Goal: Transaction & Acquisition: Obtain resource

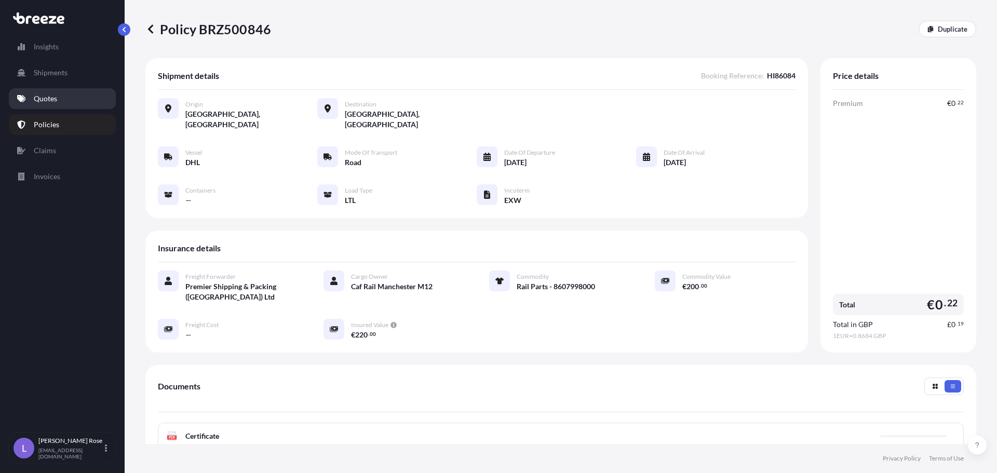
click at [47, 100] on p "Quotes" at bounding box center [45, 98] width 23 height 10
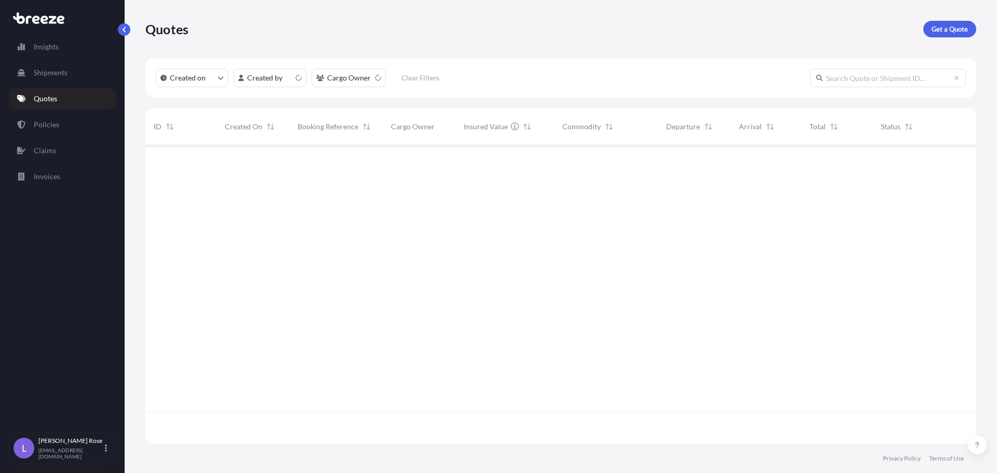
scroll to position [296, 823]
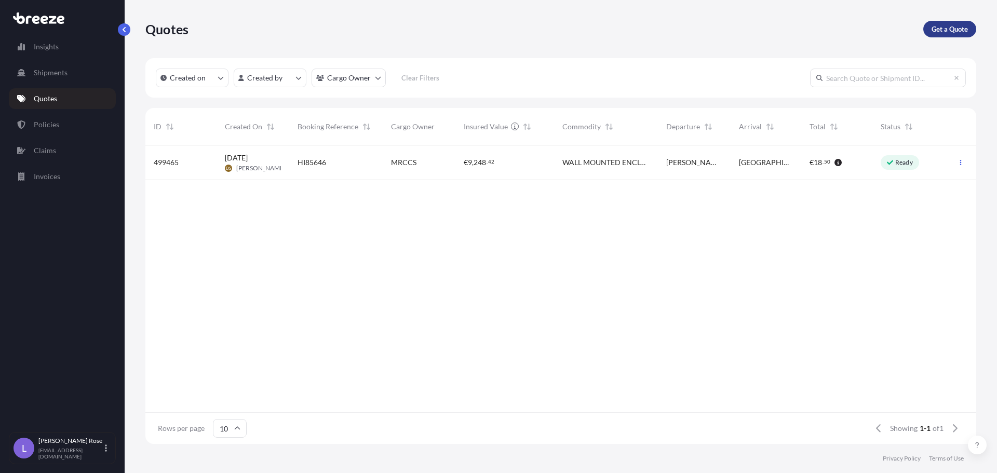
click at [938, 32] on p "Get a Quote" at bounding box center [950, 29] width 36 height 10
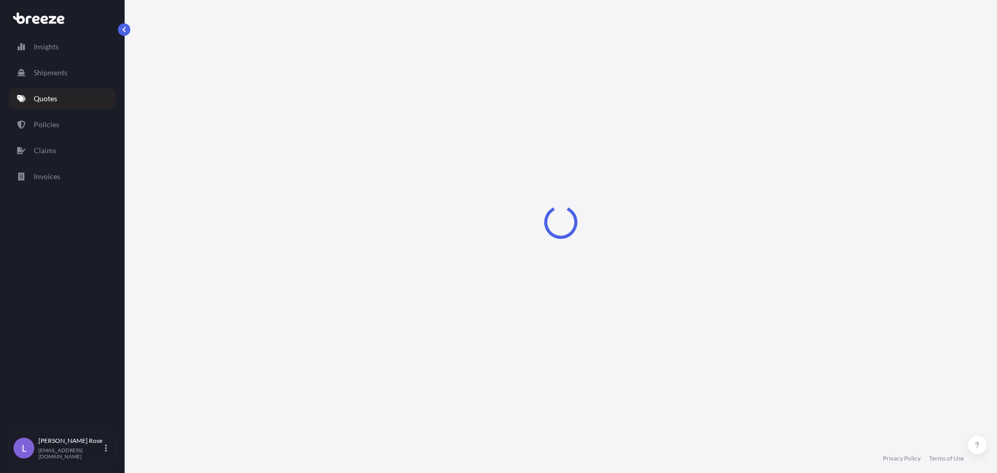
select select "Sea"
select select "1"
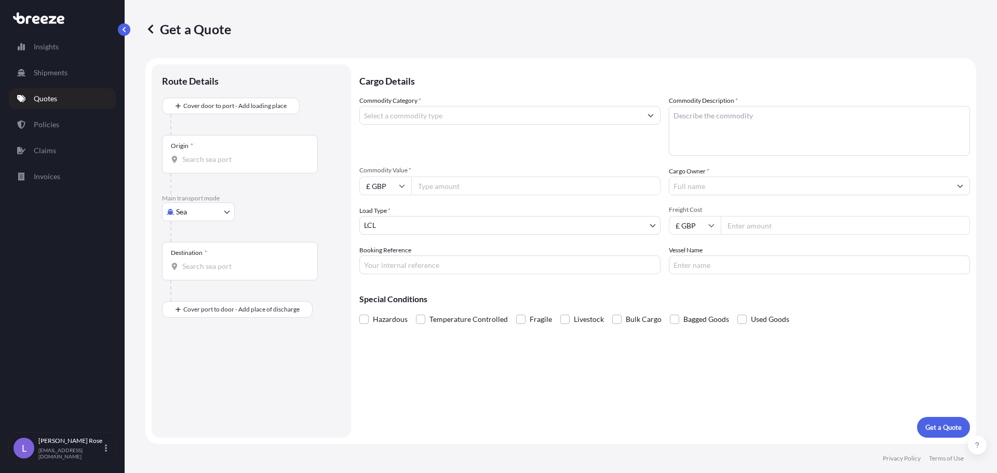
click at [197, 210] on body "Insights Shipments Quotes Policies Claims Invoices L [PERSON_NAME] [PERSON_NAME…" at bounding box center [498, 236] width 997 height 473
click at [196, 280] on span "Road" at bounding box center [190, 276] width 17 height 10
select select "Road"
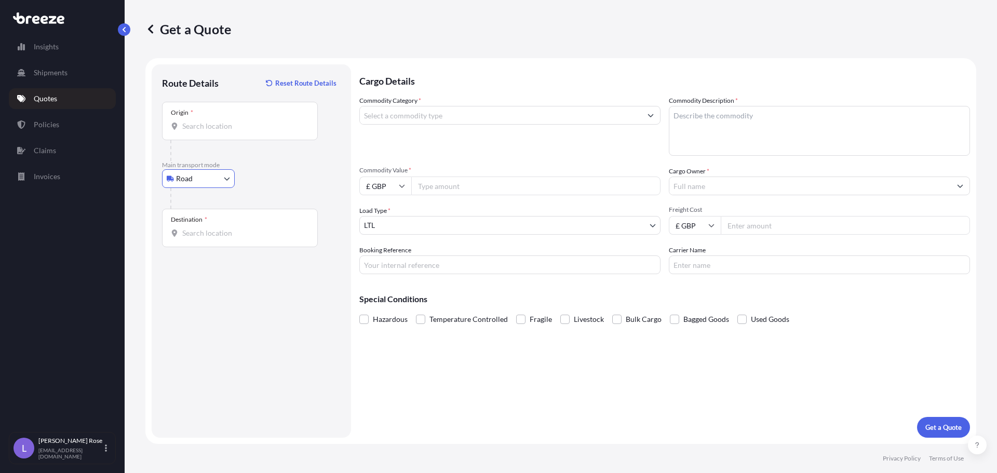
click at [204, 128] on input "Origin *" at bounding box center [243, 126] width 123 height 10
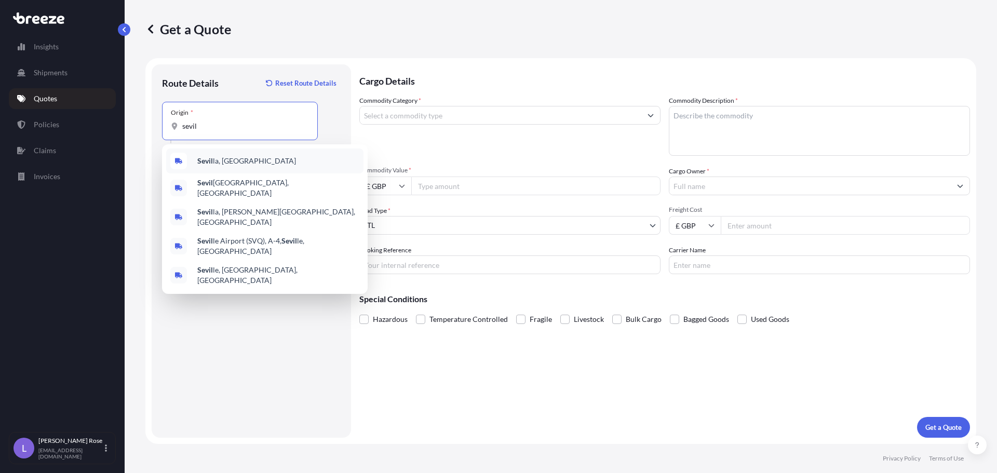
click at [213, 159] on span "Sevil la, [GEOGRAPHIC_DATA]" at bounding box center [246, 161] width 99 height 10
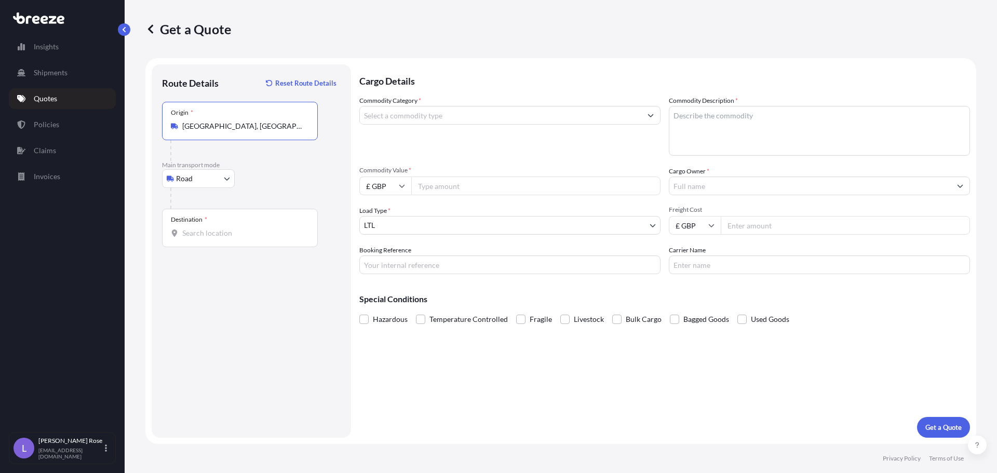
type input "[GEOGRAPHIC_DATA], [GEOGRAPHIC_DATA]"
click at [228, 235] on input "Destination *" at bounding box center [243, 233] width 123 height 10
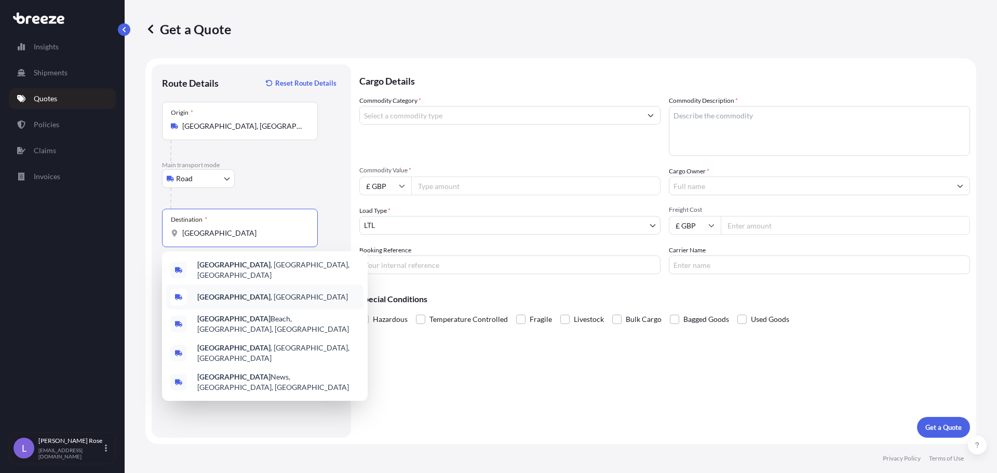
click at [225, 292] on b "[GEOGRAPHIC_DATA]" at bounding box center [233, 296] width 73 height 9
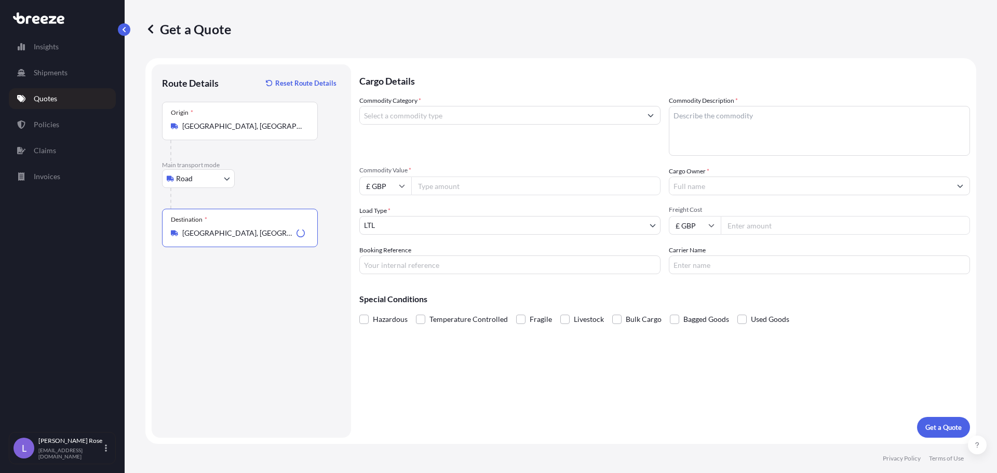
type input "[GEOGRAPHIC_DATA], [GEOGRAPHIC_DATA]"
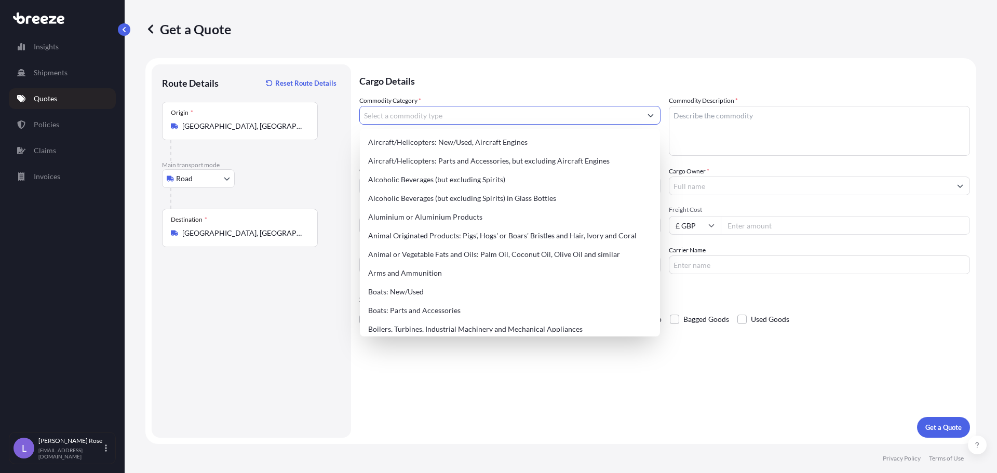
click at [408, 120] on input "Commodity Category *" at bounding box center [500, 115] width 281 height 19
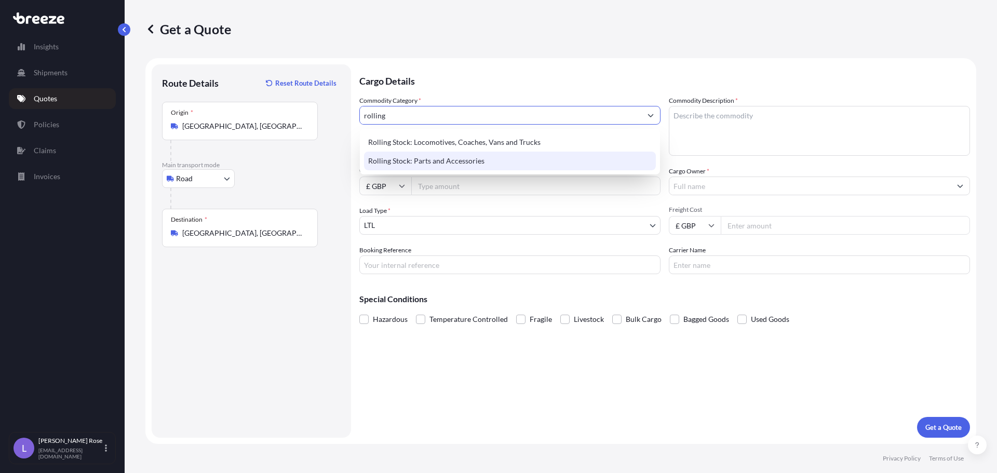
click at [419, 155] on div "Rolling Stock: Parts and Accessories" at bounding box center [510, 161] width 292 height 19
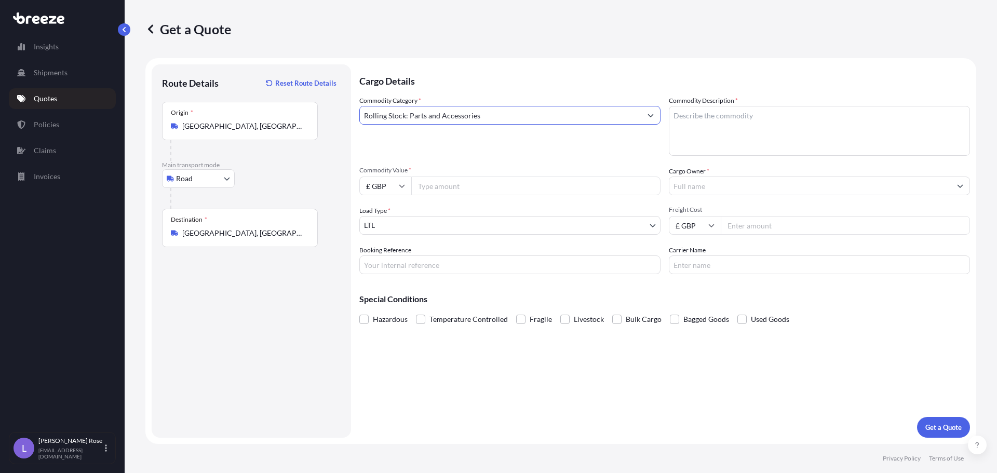
type input "Rolling Stock: Parts and Accessories"
click at [703, 123] on textarea "Commodity Description *" at bounding box center [819, 131] width 301 height 50
type textarea "Rolling Stock - 8607998000"
click at [402, 185] on icon at bounding box center [402, 186] width 6 height 6
drag, startPoint x: 390, startPoint y: 217, endPoint x: 407, endPoint y: 212, distance: 17.8
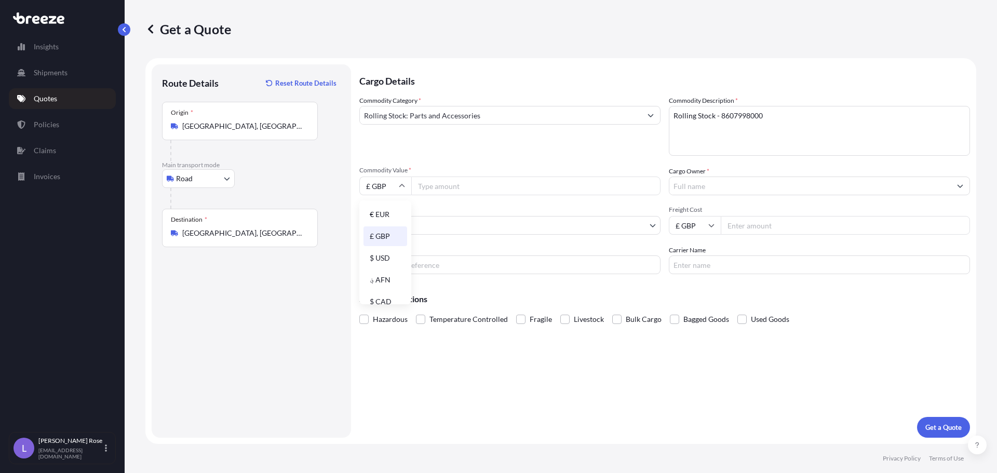
click at [389, 217] on div "€ EUR" at bounding box center [385, 215] width 44 height 20
type input "€ EUR"
click at [452, 194] on input "Commodity Value *" at bounding box center [535, 186] width 249 height 19
type input "650.00"
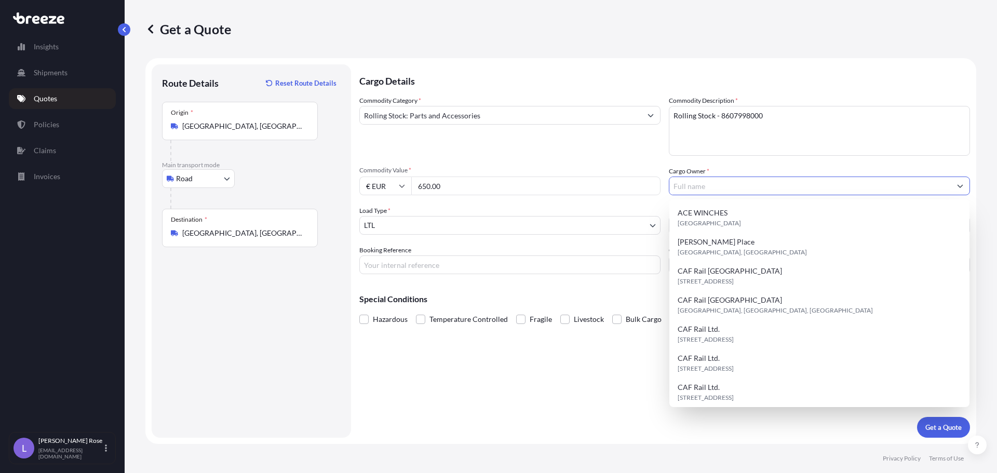
click at [708, 193] on input "Cargo Owner *" at bounding box center [809, 186] width 281 height 19
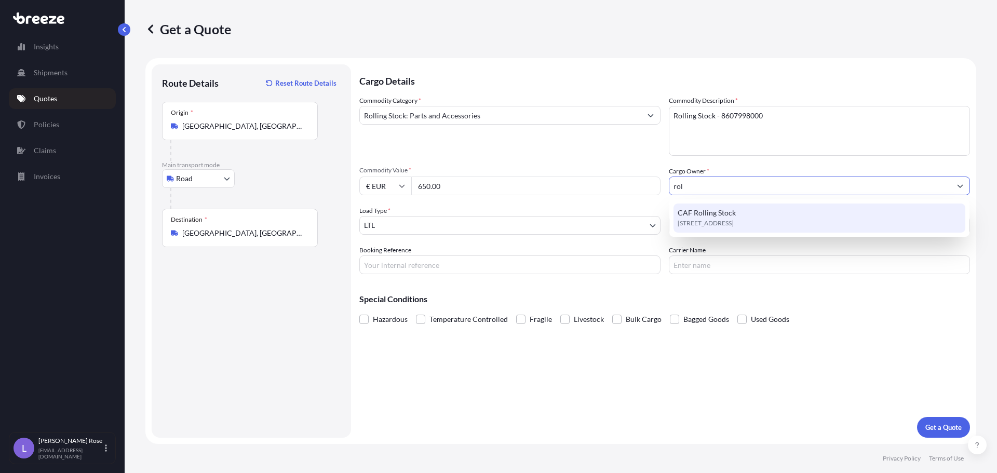
click at [725, 211] on span "CAF Rolling Stock" at bounding box center [707, 213] width 58 height 10
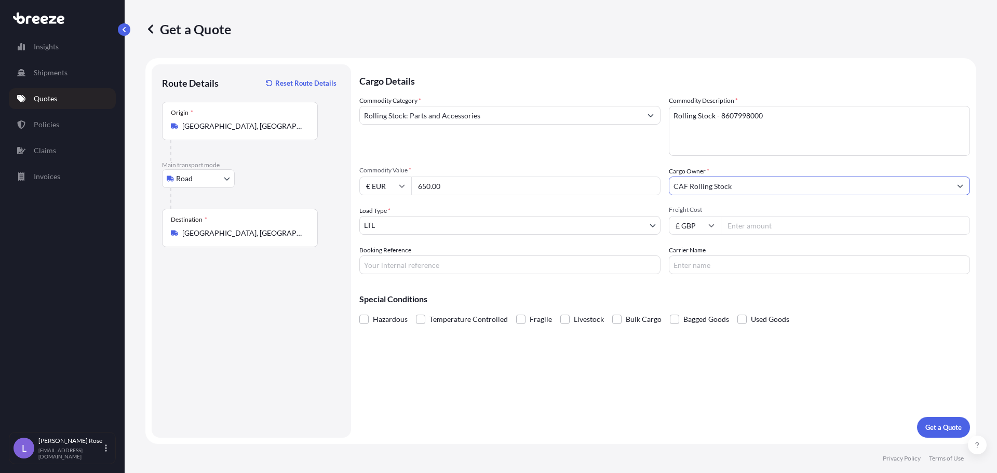
type input "CAF Rolling Stock"
click at [738, 221] on input "Freight Cost" at bounding box center [845, 225] width 249 height 19
click at [737, 222] on input "136.81" at bounding box center [845, 225] width 249 height 19
type input "186.81"
click at [641, 262] on input "Booking Reference" at bounding box center [509, 264] width 301 height 19
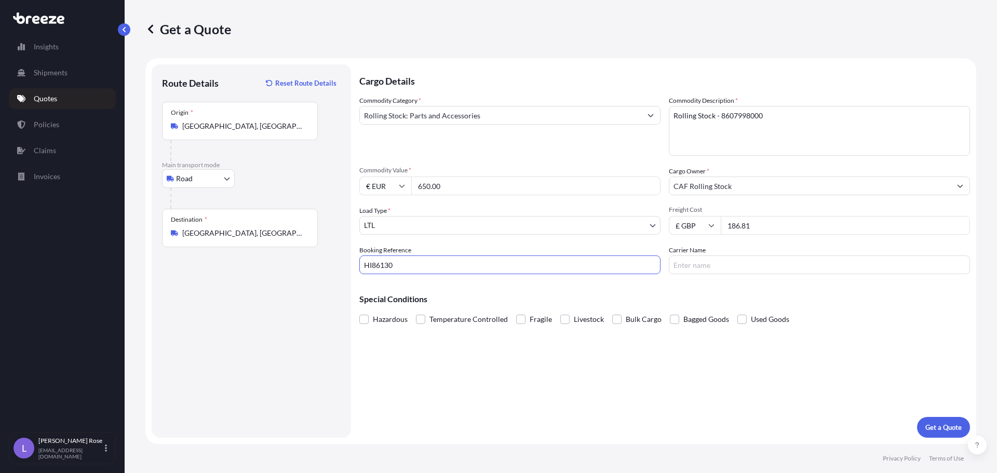
type input "HI86130"
type input "DHL"
click at [942, 433] on button "Get a Quote" at bounding box center [943, 427] width 53 height 21
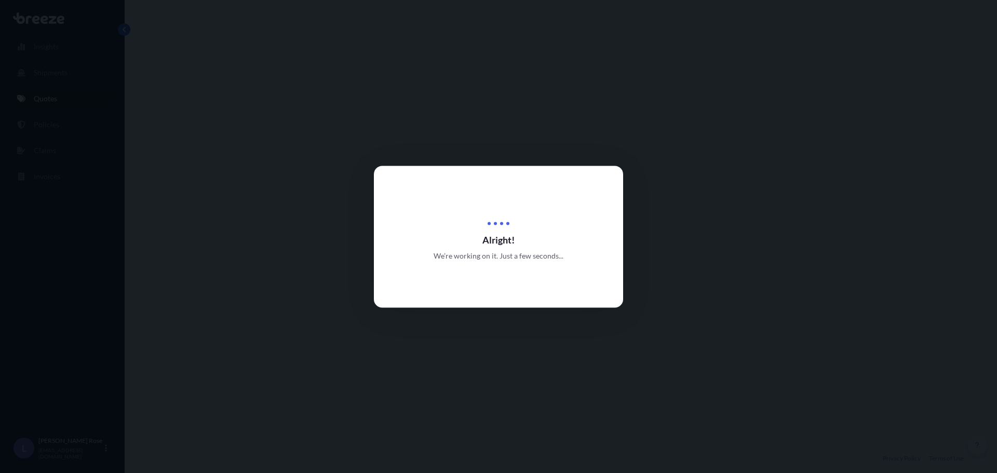
select select "Road"
select select "1"
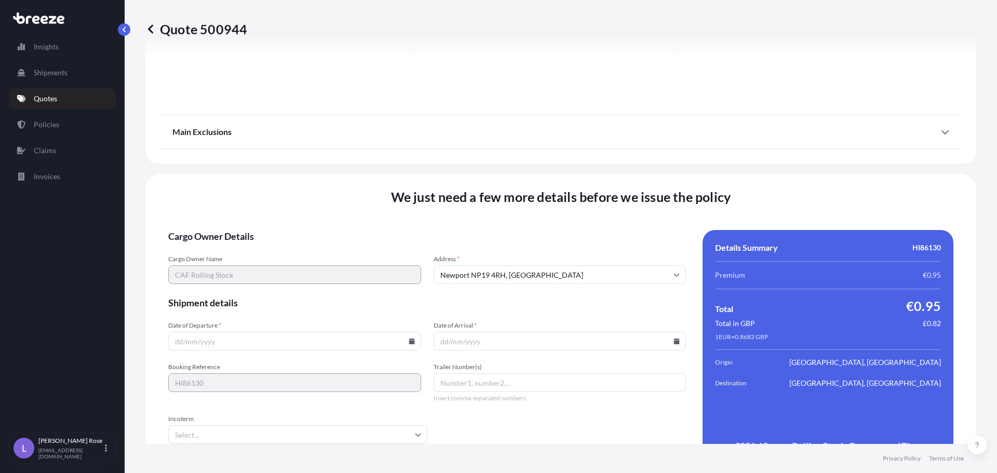
scroll to position [1175, 0]
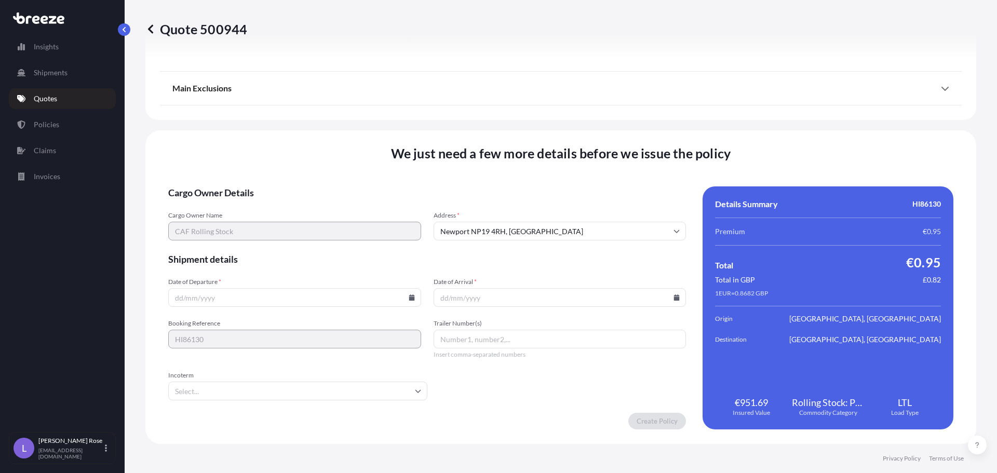
click at [411, 294] on icon at bounding box center [412, 297] width 6 height 6
click at [293, 184] on button "9" at bounding box center [293, 185] width 17 height 17
type input "[DATE]"
click at [674, 298] on icon at bounding box center [677, 297] width 6 height 6
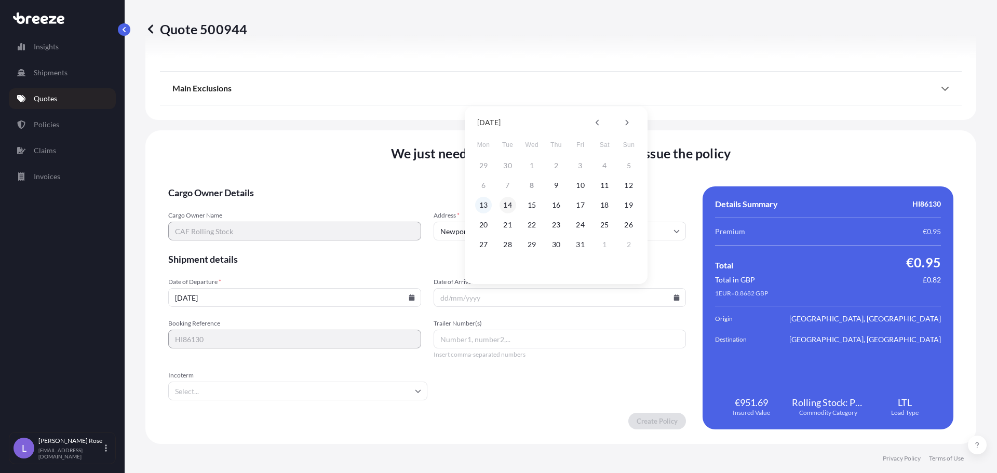
drag, startPoint x: 506, startPoint y: 201, endPoint x: 481, endPoint y: 206, distance: 25.3
click at [481, 206] on div "13 14 15 16 17 18 19" at bounding box center [556, 205] width 166 height 19
click at [481, 206] on button "13" at bounding box center [483, 205] width 17 height 17
type input "[DATE]"
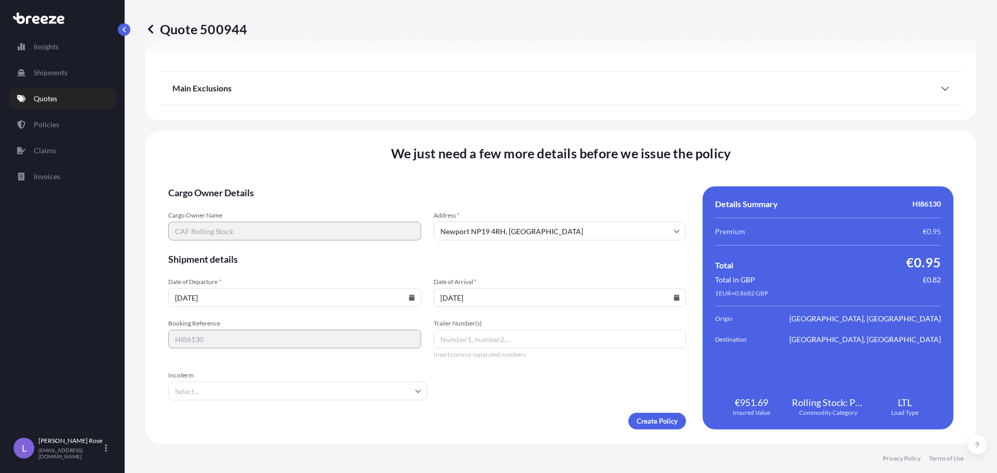
click at [373, 389] on input "Incoterm" at bounding box center [297, 391] width 259 height 19
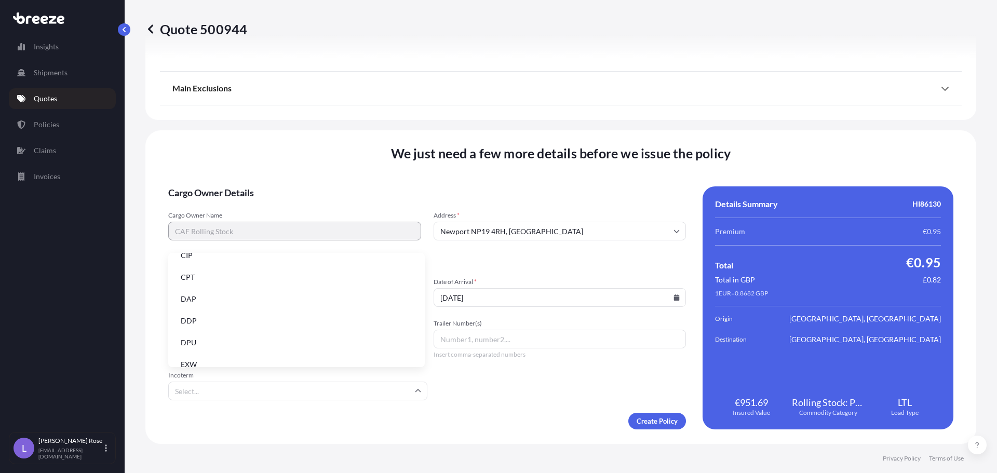
scroll to position [104, 0]
click at [241, 312] on li "EXW" at bounding box center [296, 316] width 248 height 20
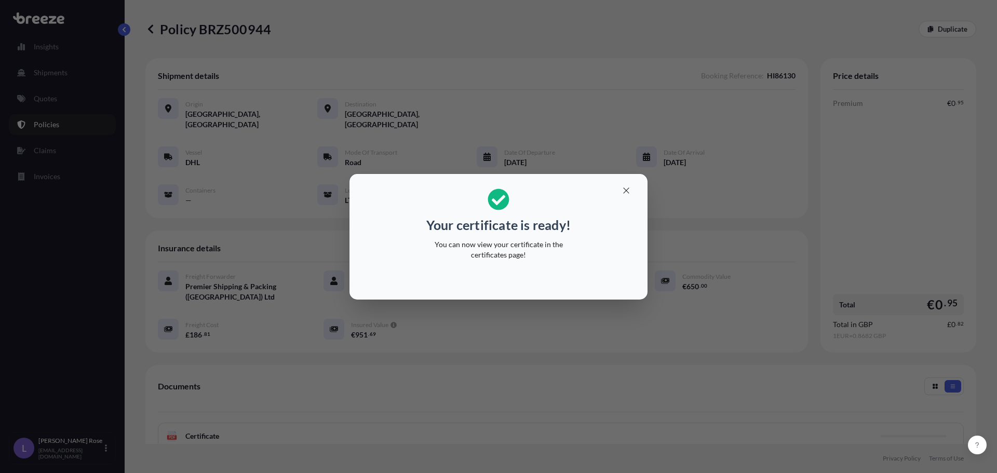
click at [894, 277] on div "Your certificate is ready! You can now view your certificate in the certificate…" at bounding box center [498, 236] width 997 height 473
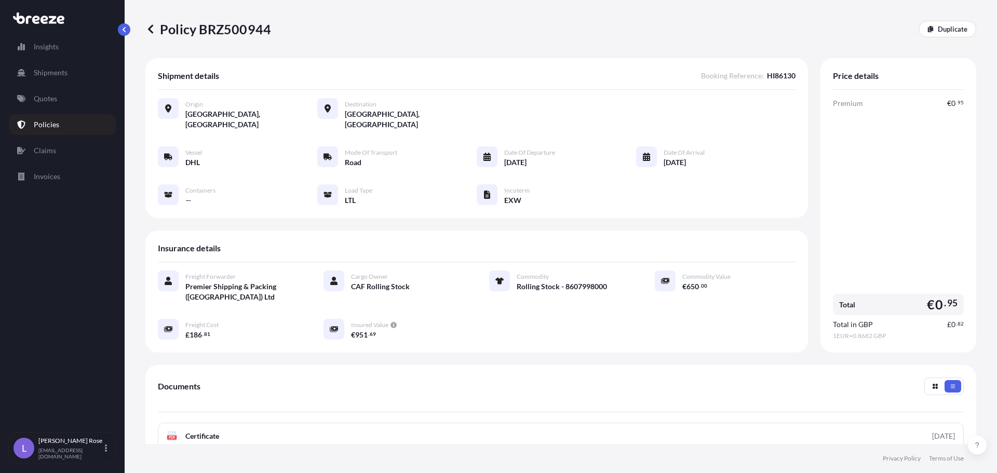
click at [336, 424] on link "PDF Certificate [DATE]" at bounding box center [561, 436] width 806 height 27
